Goal: Communication & Community: Ask a question

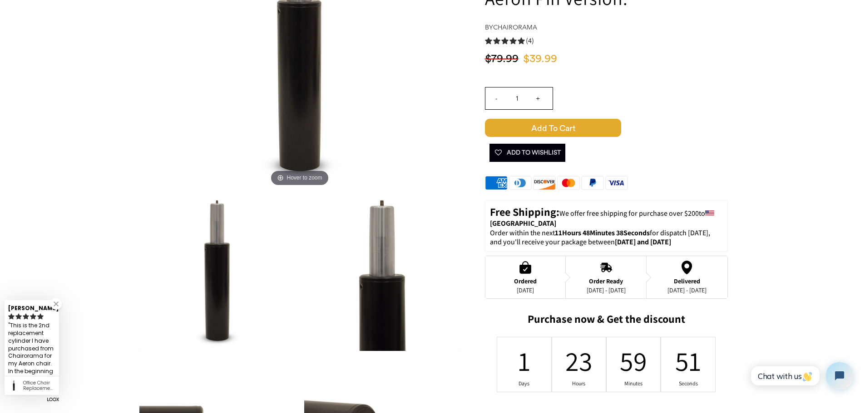
scroll to position [454, 0]
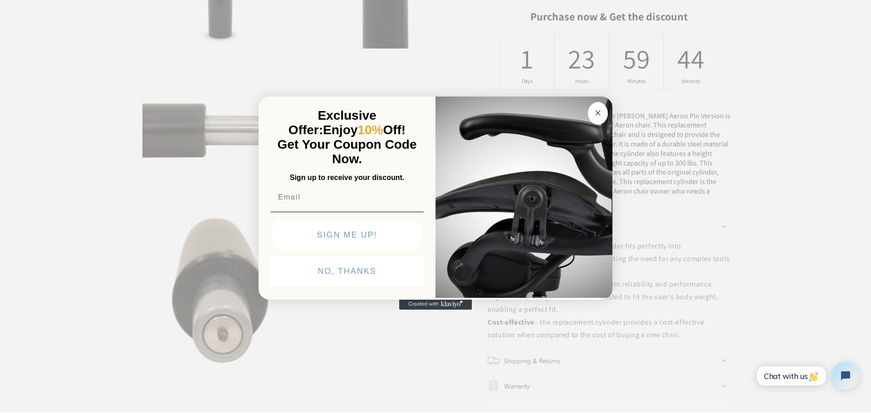
click at [814, 152] on div "Close dialog Exclusive Offer: Enjoy 10% Off! Get Your Coupon Code Now. Sign up …" at bounding box center [435, 205] width 871 height 413
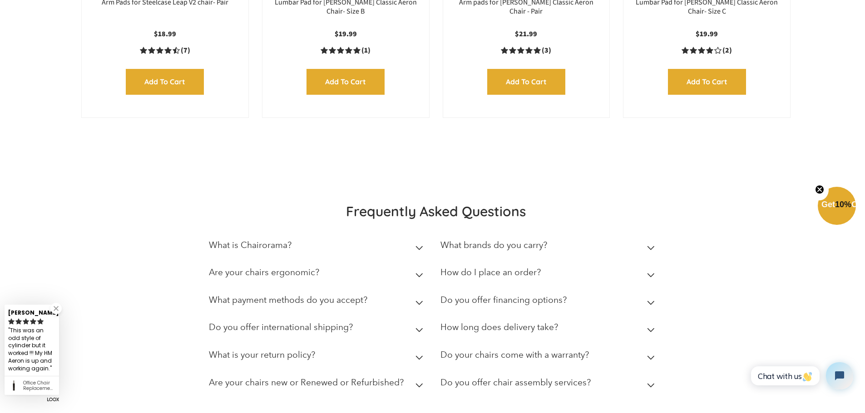
scroll to position [1513, 0]
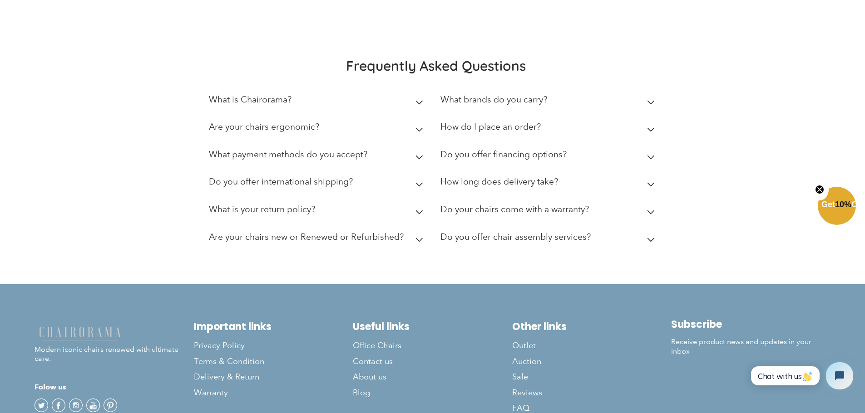
click at [417, 100] on icon at bounding box center [419, 102] width 8 height 5
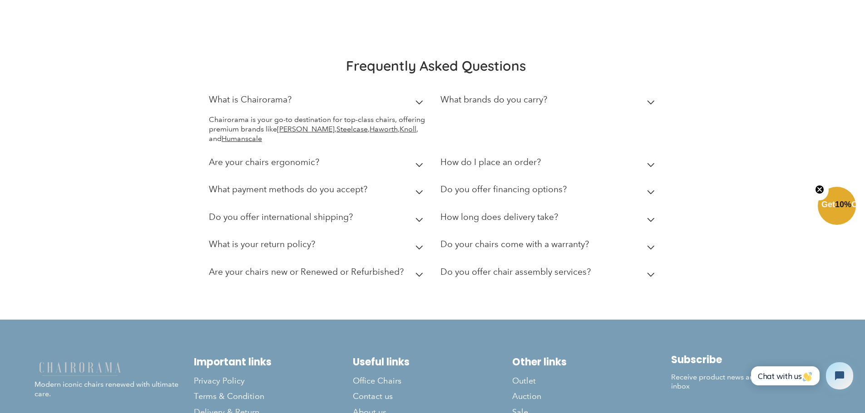
click at [417, 100] on icon at bounding box center [419, 102] width 8 height 5
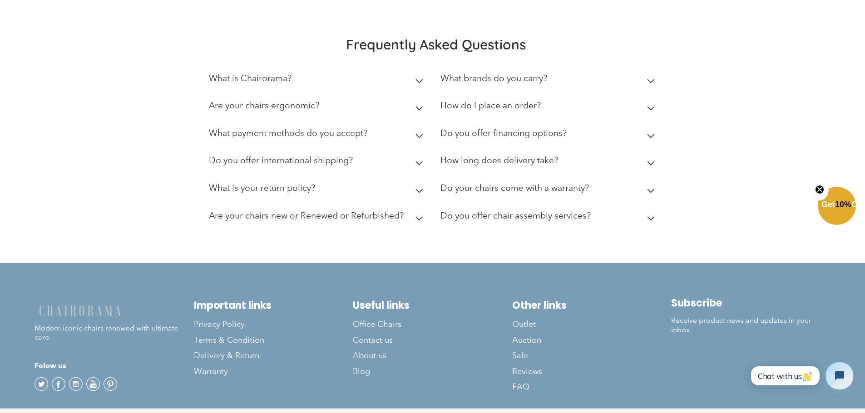
scroll to position [1553, 0]
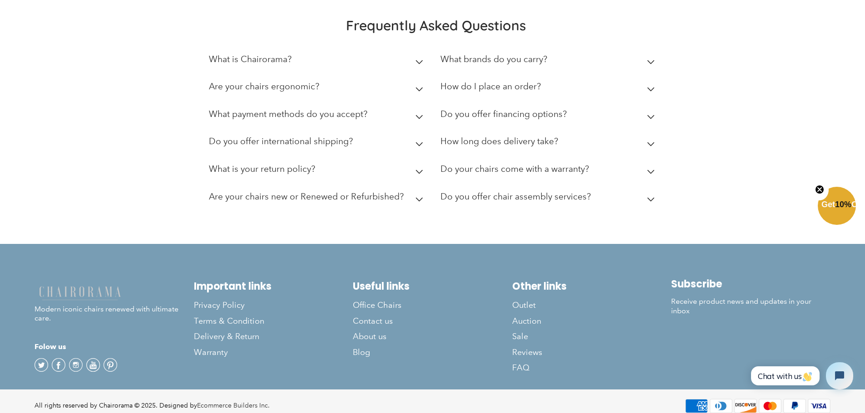
click at [650, 142] on icon at bounding box center [651, 144] width 8 height 5
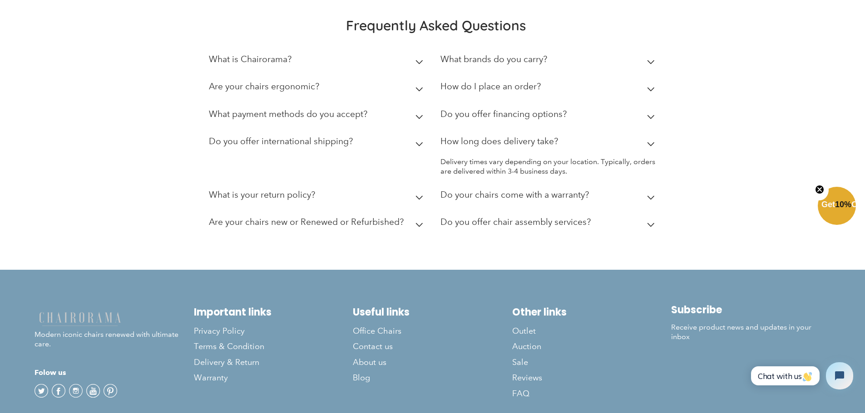
click at [717, 129] on div "Frequently Asked Questions What is Chairorama? Chairorama is your go-to destina…" at bounding box center [432, 127] width 576 height 221
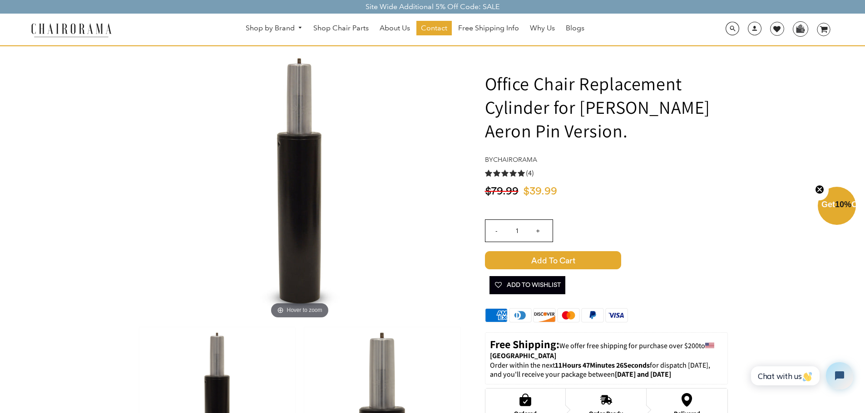
scroll to position [0, 0]
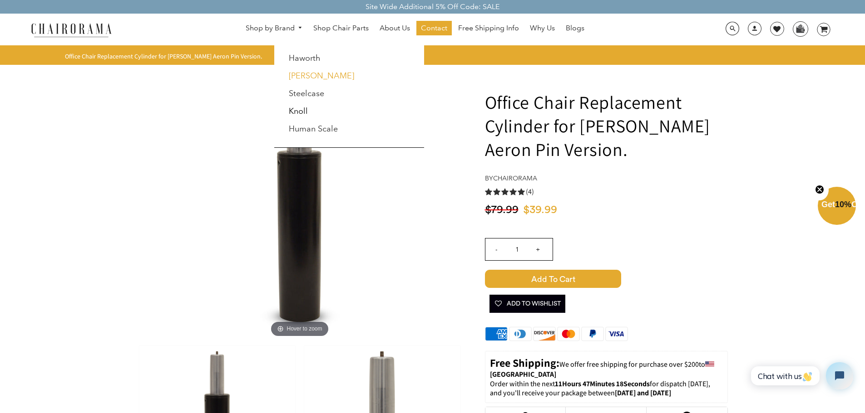
click at [300, 72] on link "[PERSON_NAME]" at bounding box center [321, 76] width 65 height 10
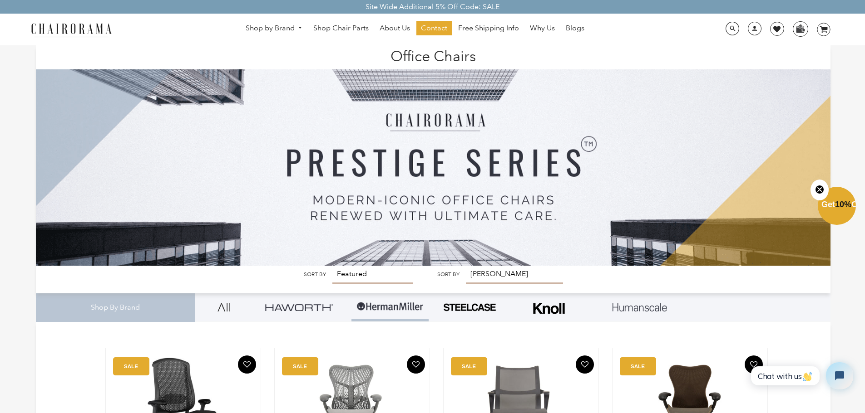
click at [76, 27] on img at bounding box center [71, 30] width 91 height 16
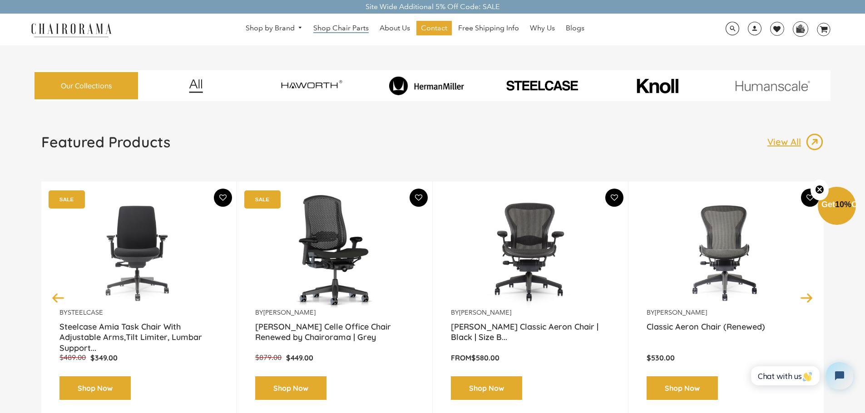
click at [345, 27] on span "Shop Chair Parts" at bounding box center [340, 29] width 55 height 10
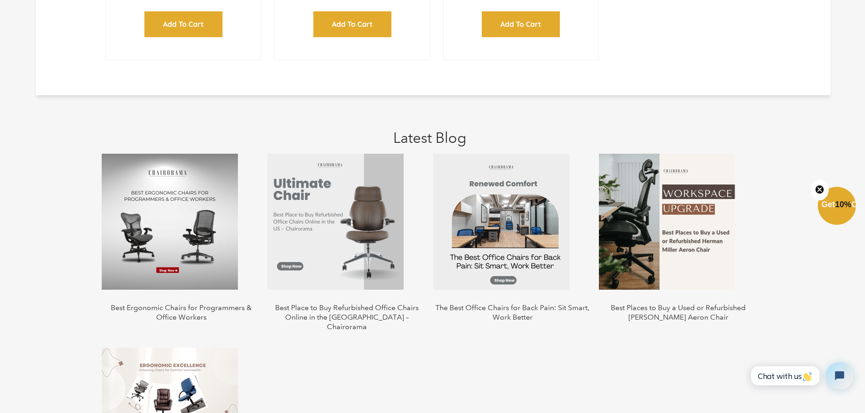
scroll to position [1664, 0]
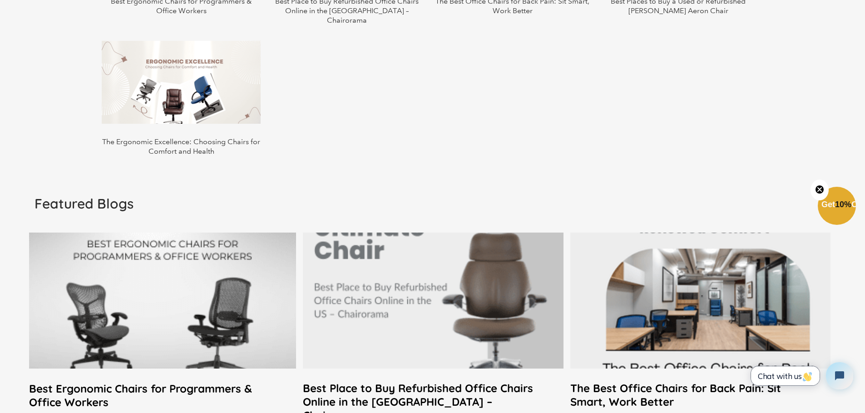
click at [788, 375] on span "Chat with us" at bounding box center [785, 377] width 55 height 10
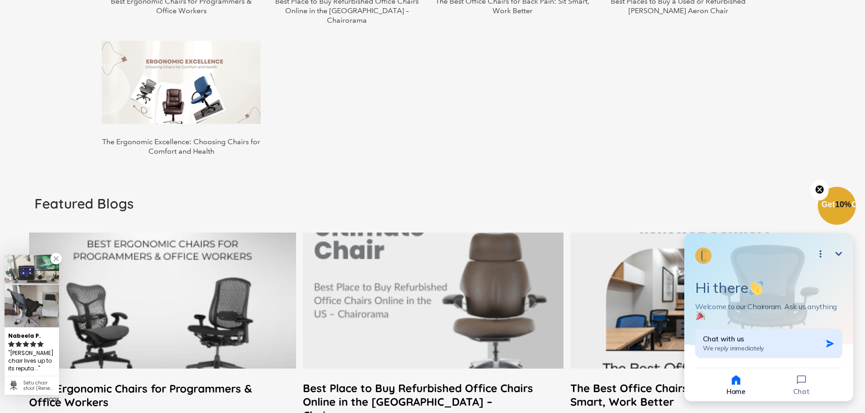
click at [827, 345] on icon "button" at bounding box center [829, 344] width 9 height 9
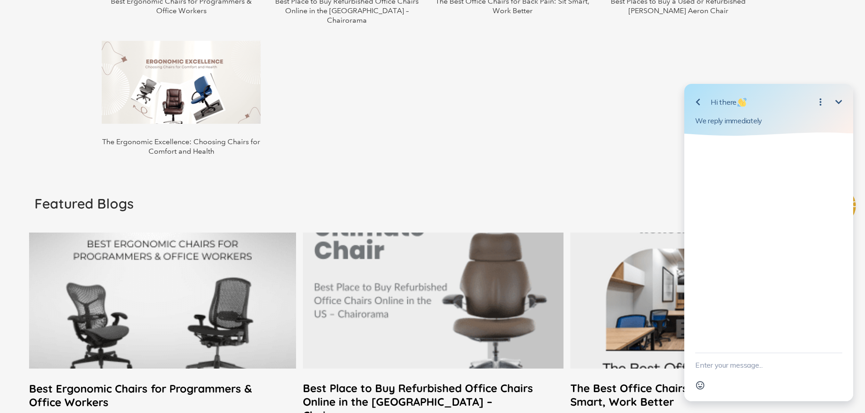
click at [715, 369] on textarea "New message" at bounding box center [768, 366] width 147 height 24
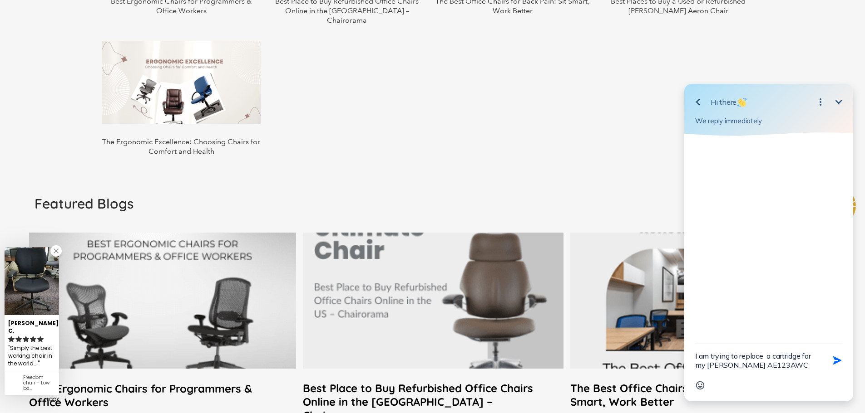
click at [802, 369] on textarea "I am trying to replace a cartridge for my Herman Miller AE123AWC" at bounding box center [757, 360] width 124 height 33
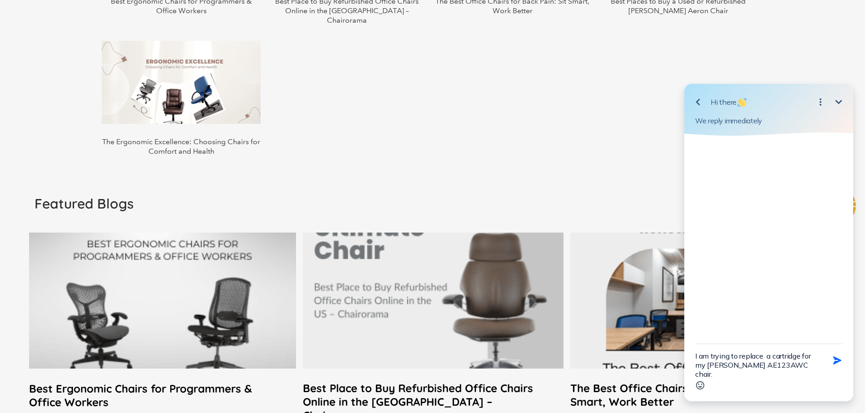
type textarea "I am trying to replace a cartridge for my Herman Miller AE123AWC chair."
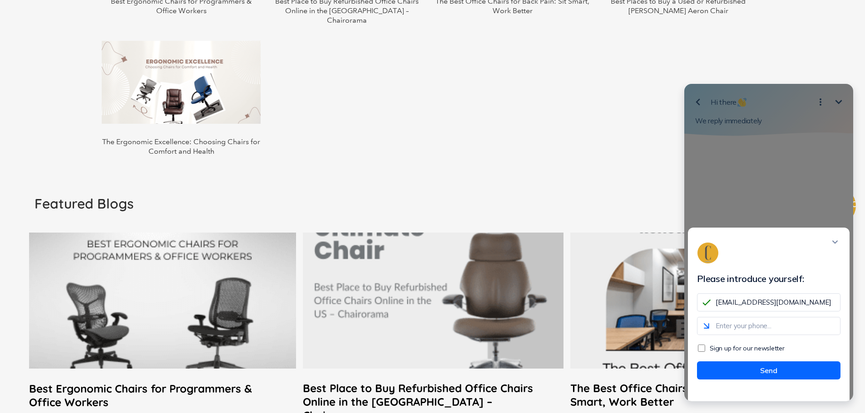
type input "em2627ep@gmail.com"
click at [734, 335] on input "tel" at bounding box center [768, 326] width 143 height 18
click at [728, 334] on input "9144825554" at bounding box center [768, 326] width 143 height 18
click at [741, 333] on input "914 4825554" at bounding box center [768, 326] width 143 height 18
type input "914 482 5554"
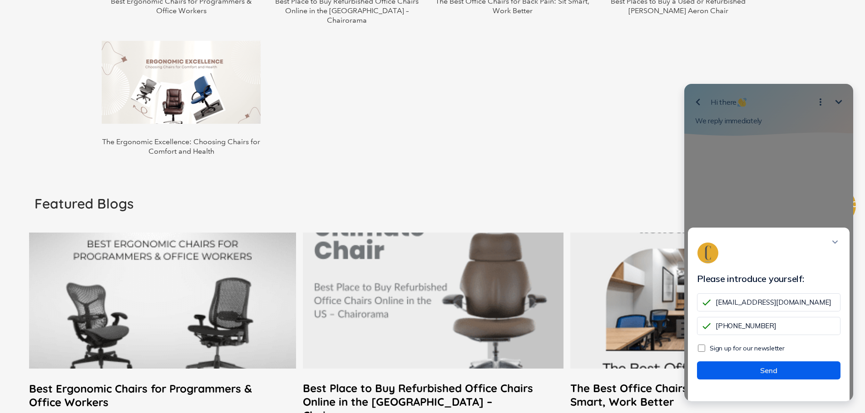
click at [769, 378] on button "Send" at bounding box center [768, 371] width 143 height 18
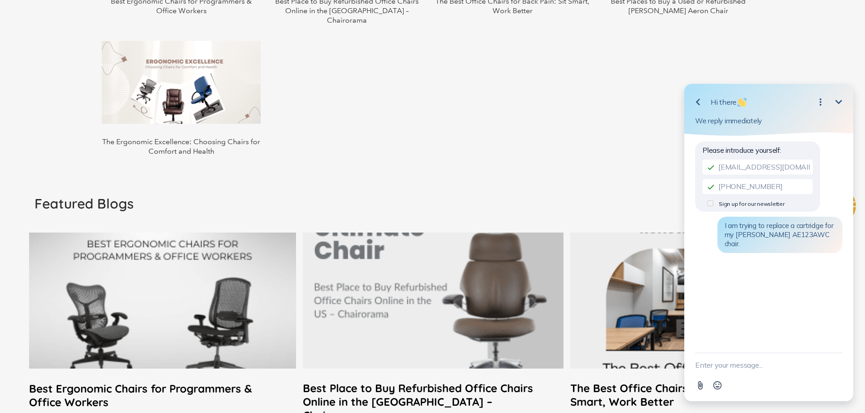
click at [712, 372] on textarea "New message" at bounding box center [768, 366] width 147 height 24
type textarea "What cartridge do I need?"
